Goal: Information Seeking & Learning: Learn about a topic

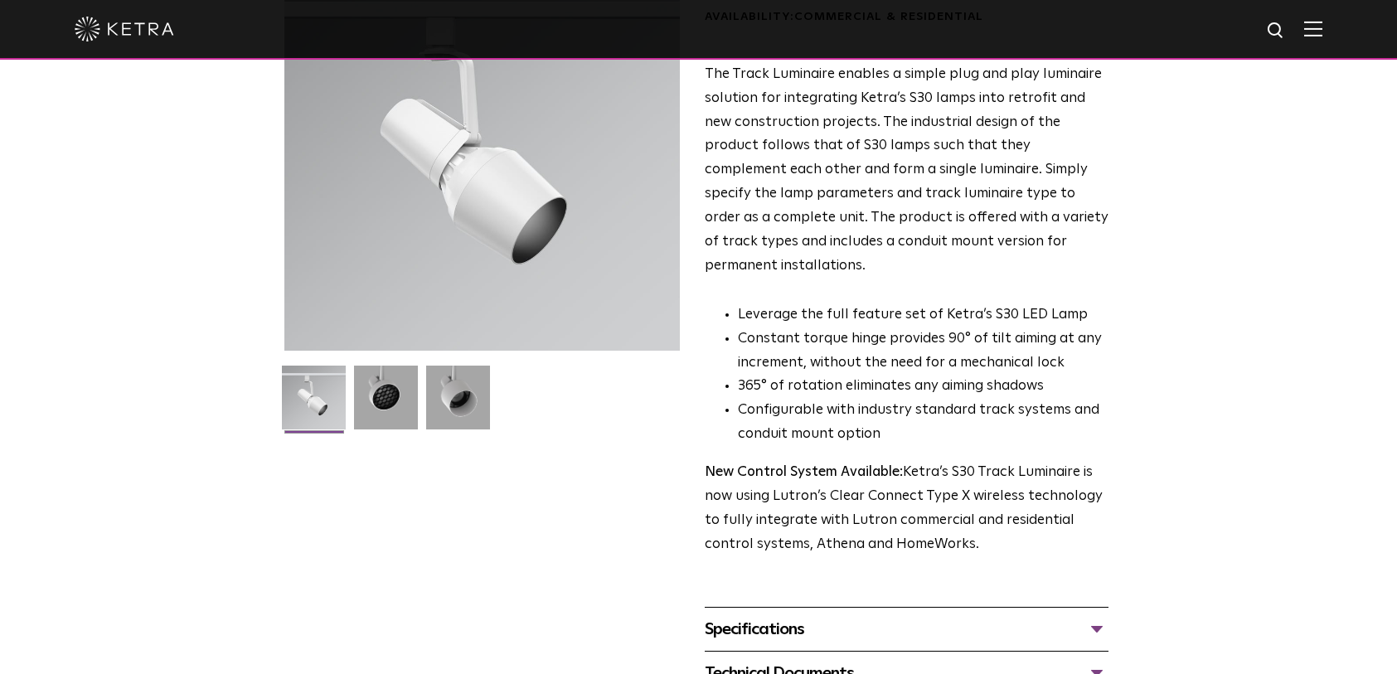
scroll to position [332, 0]
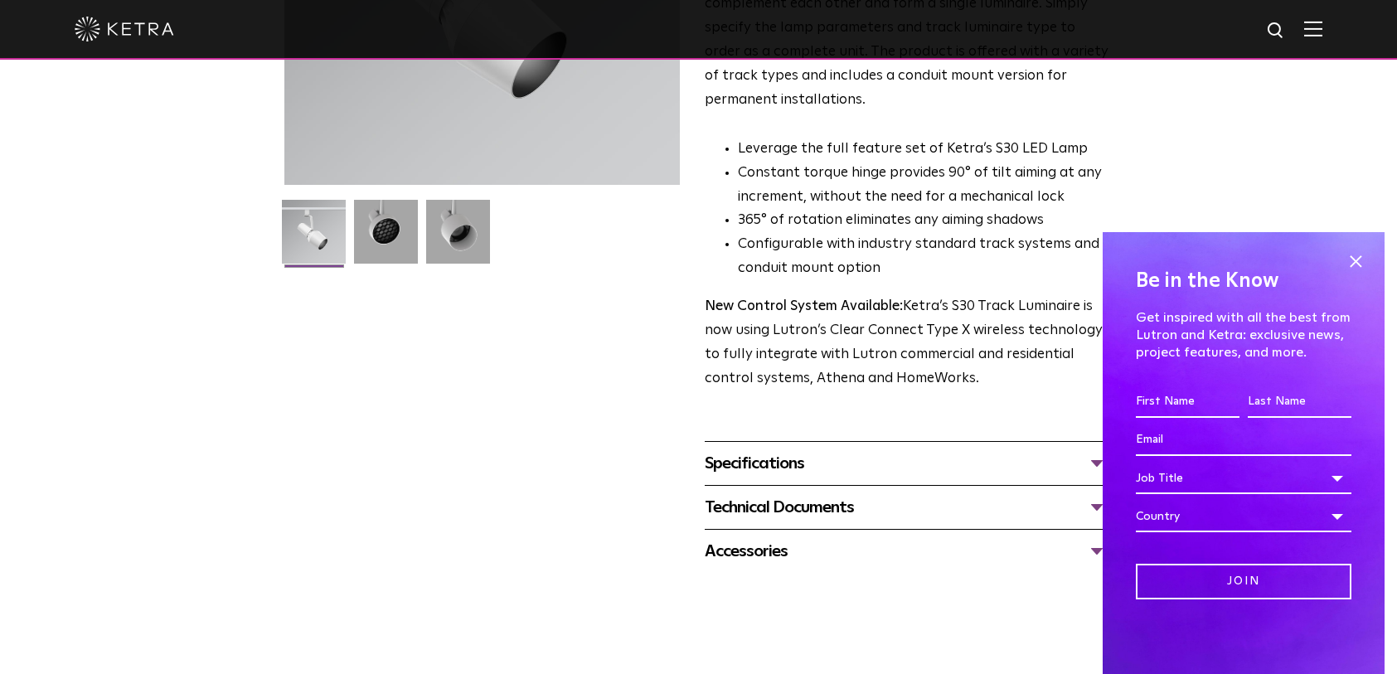
click at [857, 450] on div "Specifications" at bounding box center [907, 463] width 404 height 27
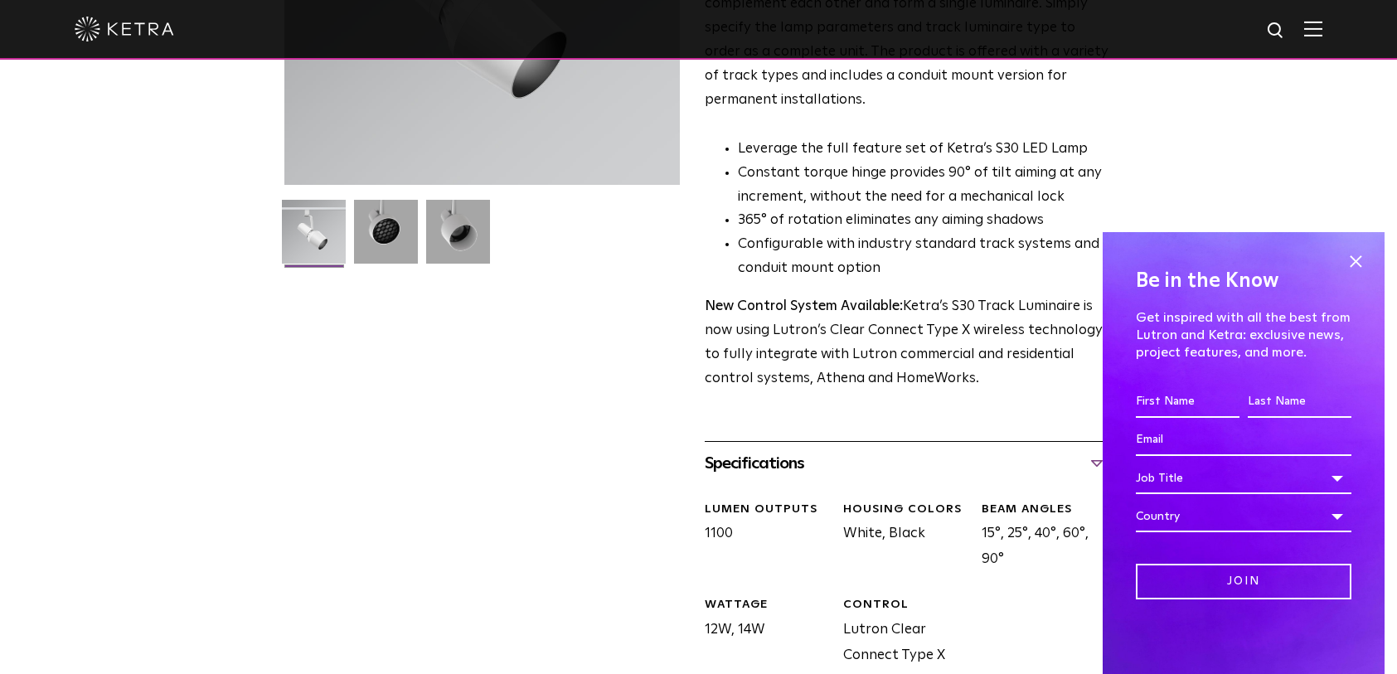
scroll to position [415, 0]
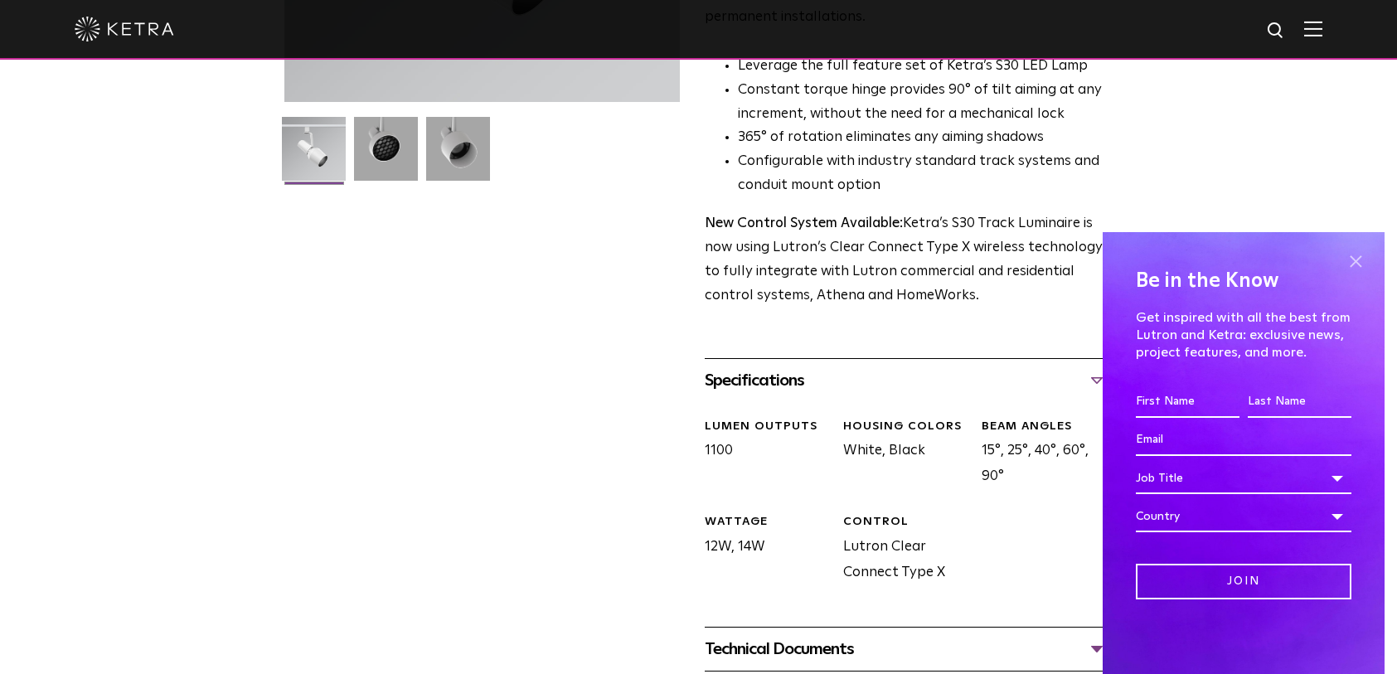
click at [1359, 264] on span at bounding box center [1355, 261] width 25 height 25
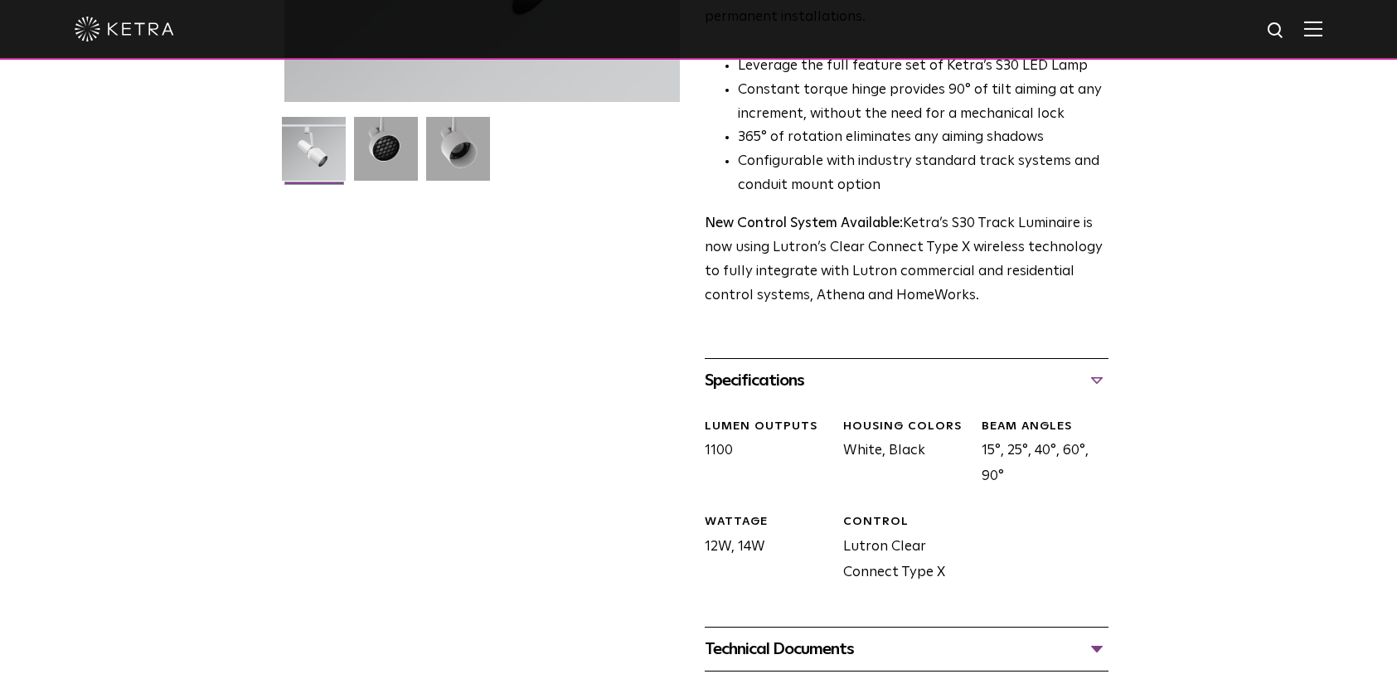
scroll to position [0, 0]
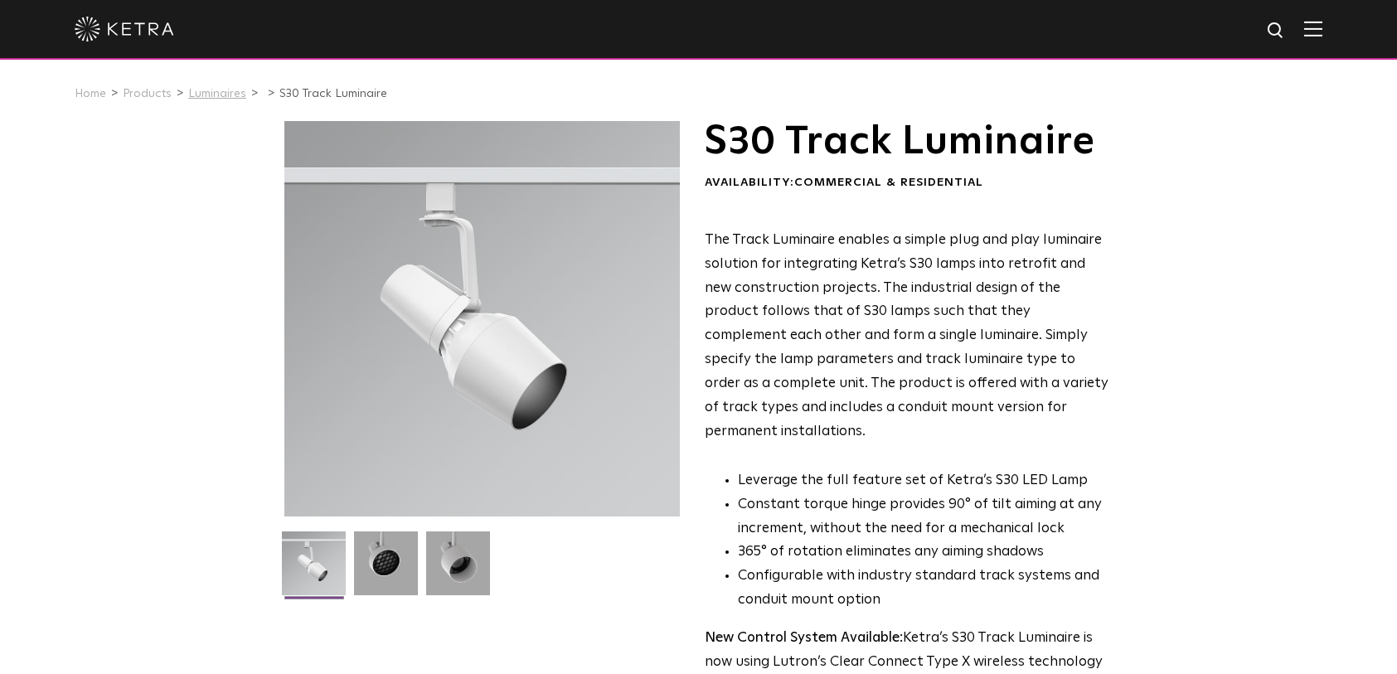
click at [217, 91] on link "Luminaires" at bounding box center [217, 94] width 58 height 12
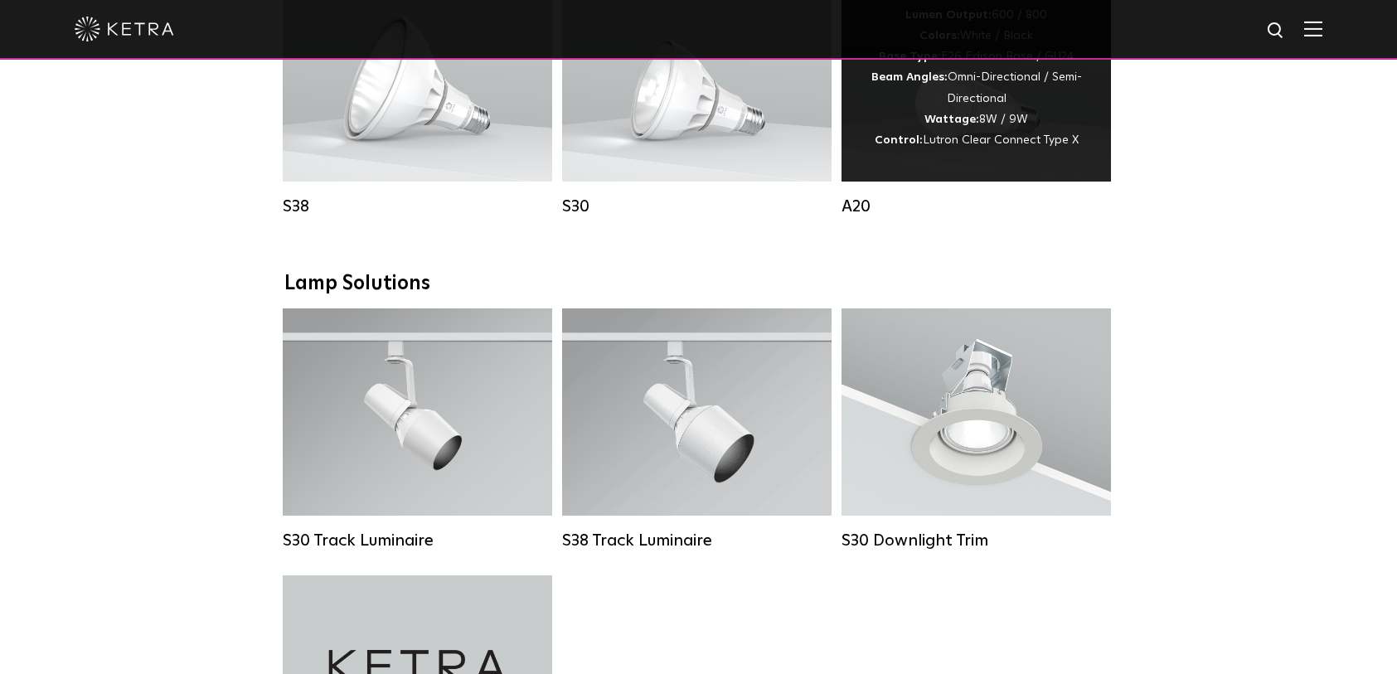
scroll to position [1575, 0]
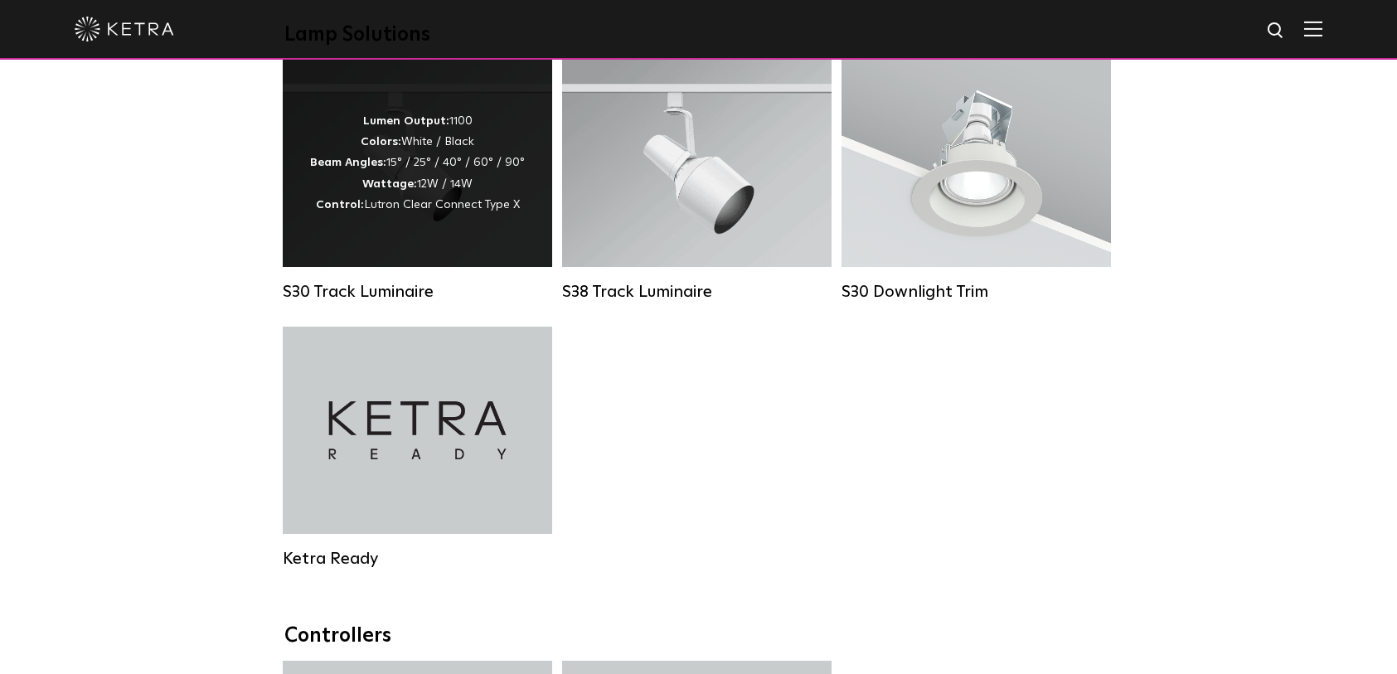
click at [413, 302] on div "S30 Track Luminaire" at bounding box center [417, 292] width 269 height 20
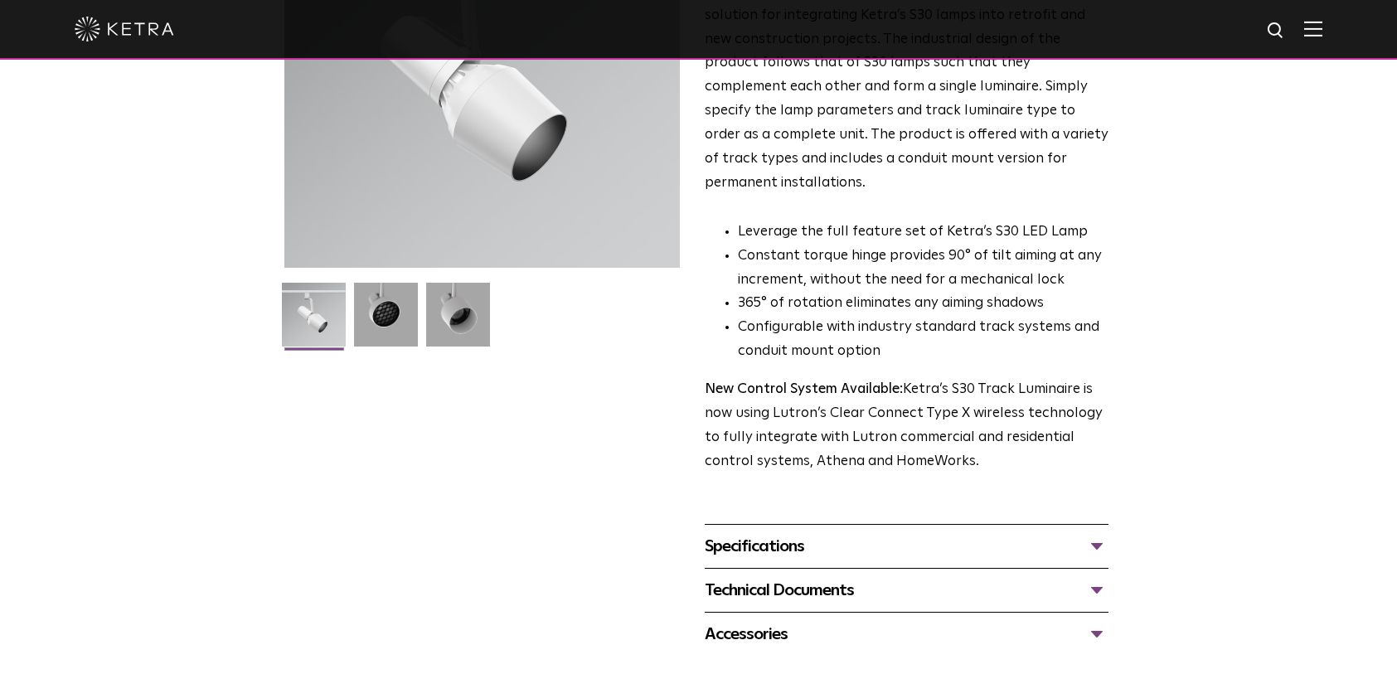
scroll to position [332, 0]
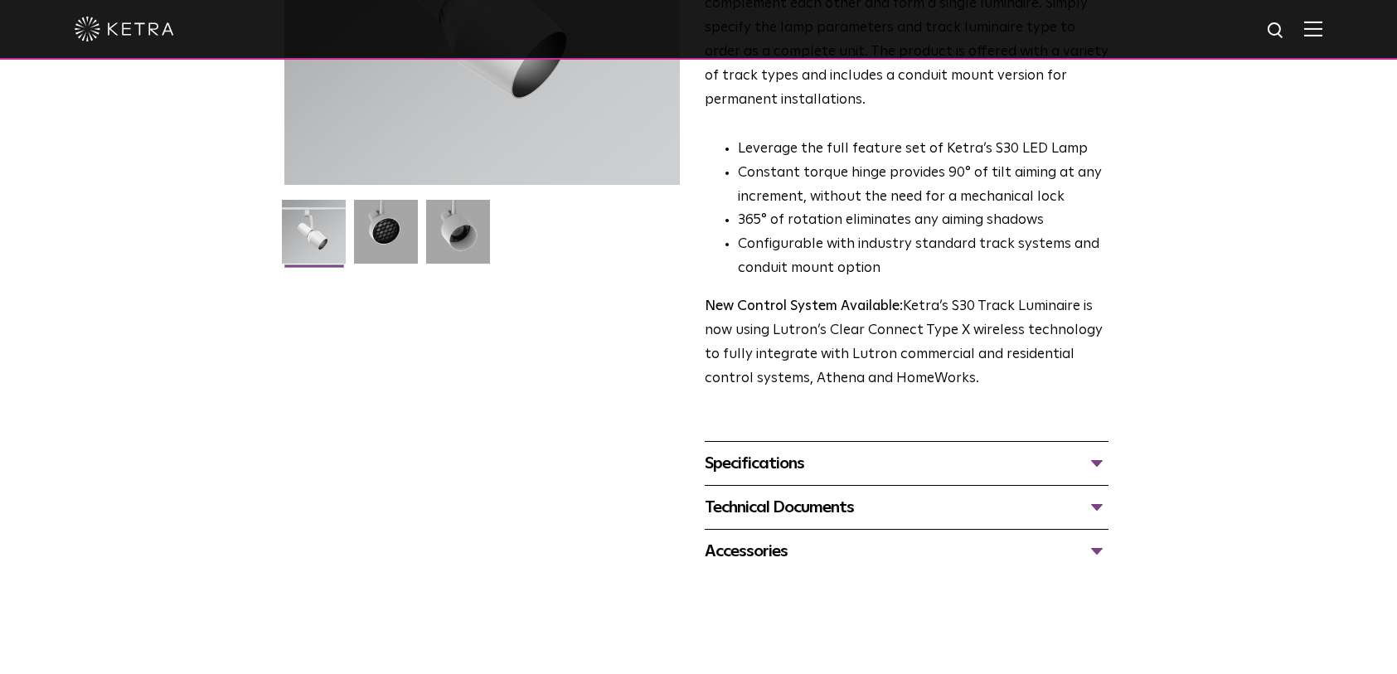
click at [754, 450] on div "Specifications" at bounding box center [907, 463] width 404 height 27
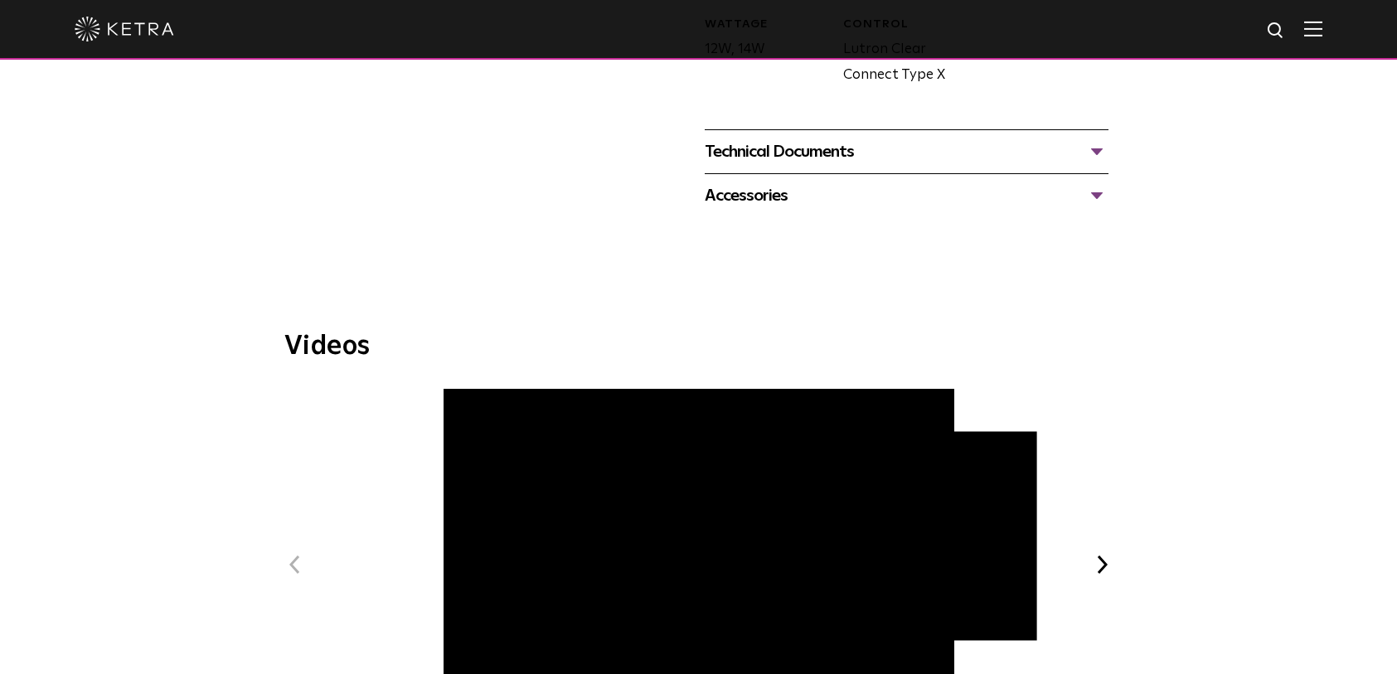
scroll to position [580, 0]
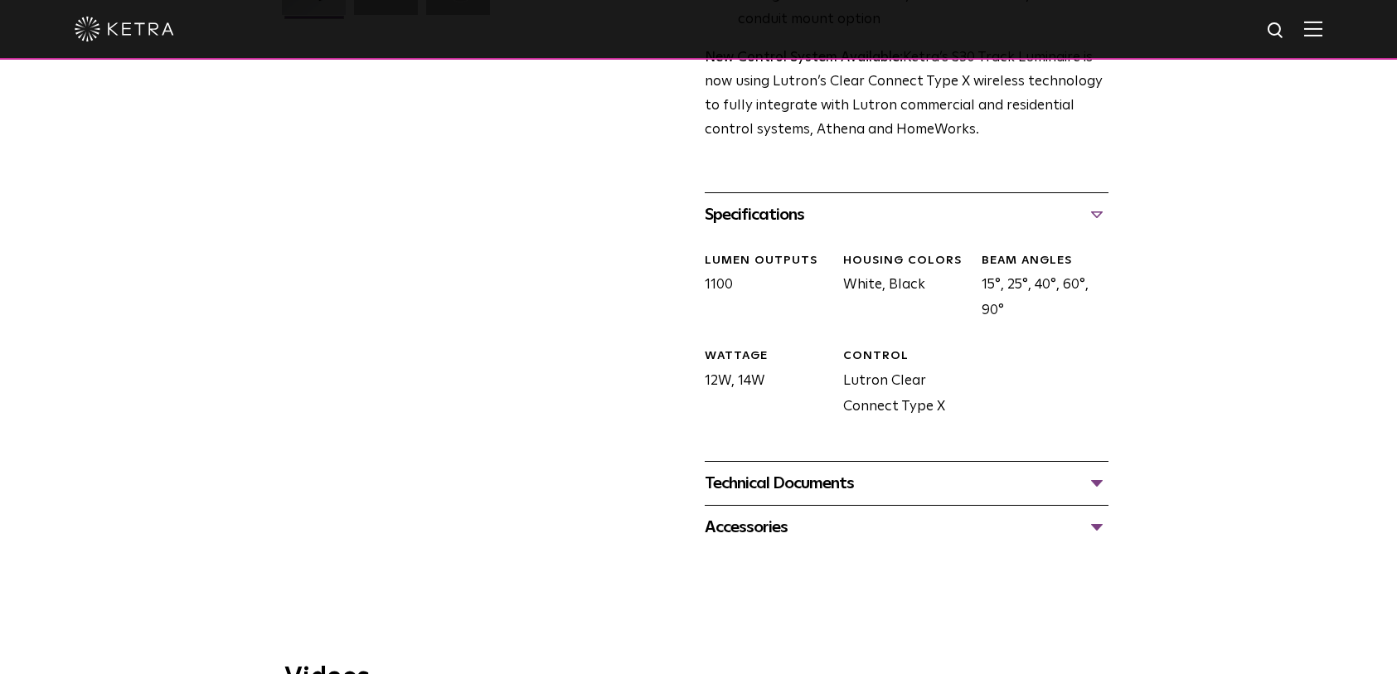
click at [778, 470] on div "Technical Documents" at bounding box center [907, 483] width 404 height 27
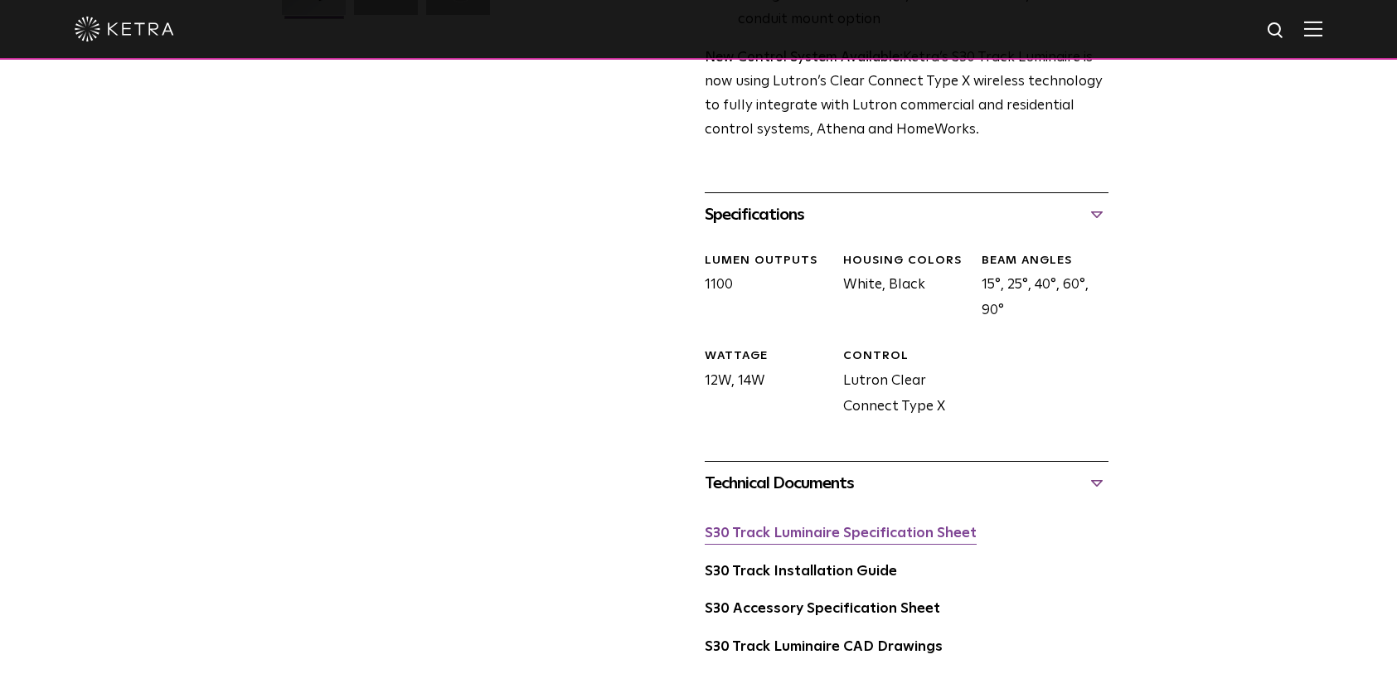
click at [804, 526] on link "S30 Track Luminaire Specification Sheet" at bounding box center [841, 533] width 272 height 14
